Goal: Find contact information: Find contact information

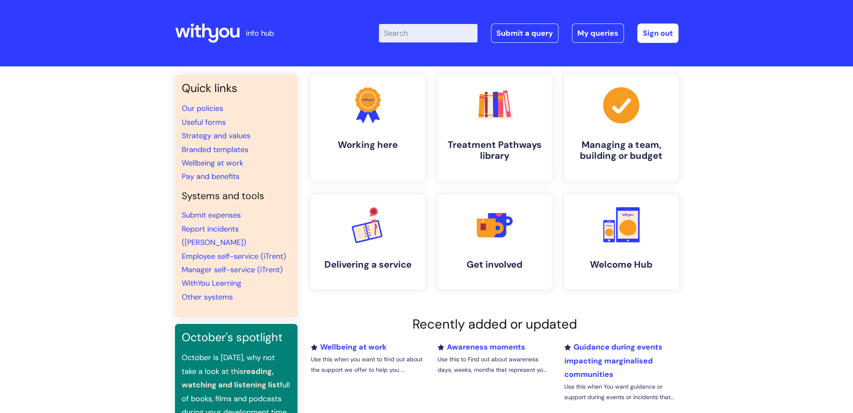
click at [426, 32] on input "Enter your search term here..." at bounding box center [428, 33] width 99 height 18
type input "it"
click button "Search" at bounding box center [0, 0] width 0 height 0
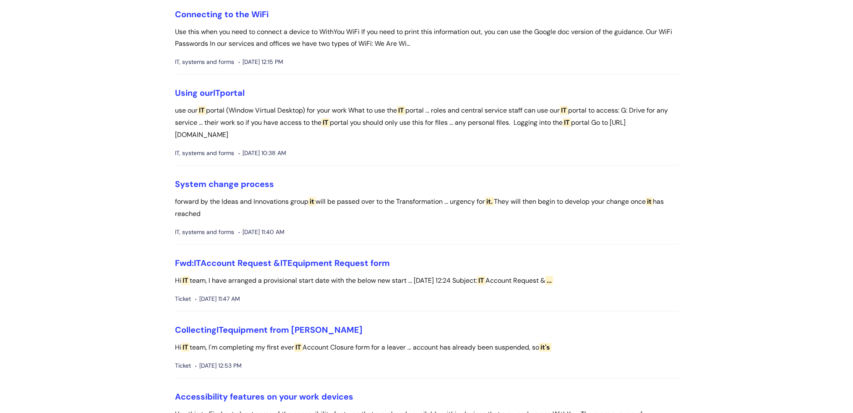
scroll to position [42, 0]
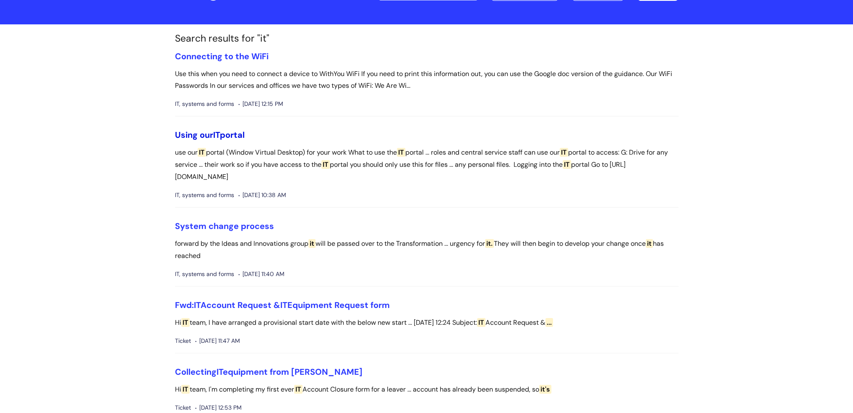
click at [214, 133] on link "Using our IT portal" at bounding box center [210, 134] width 70 height 11
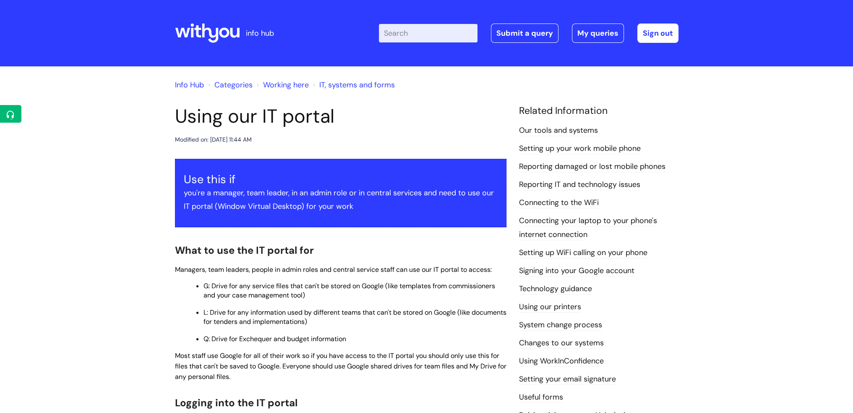
click at [576, 186] on link "Reporting IT and technology issues" at bounding box center [579, 184] width 121 height 11
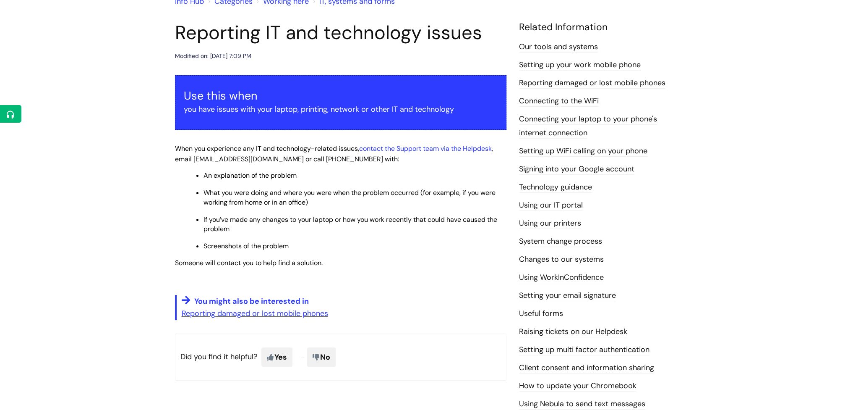
scroll to position [84, 0]
drag, startPoint x: 356, startPoint y: 158, endPoint x: 311, endPoint y: 163, distance: 46.1
click at [311, 163] on p "When you experience any IT and technology-related issues, contact the Support t…" at bounding box center [341, 153] width 332 height 21
copy span "0208 371 6465"
